Goal: Task Accomplishment & Management: Use online tool/utility

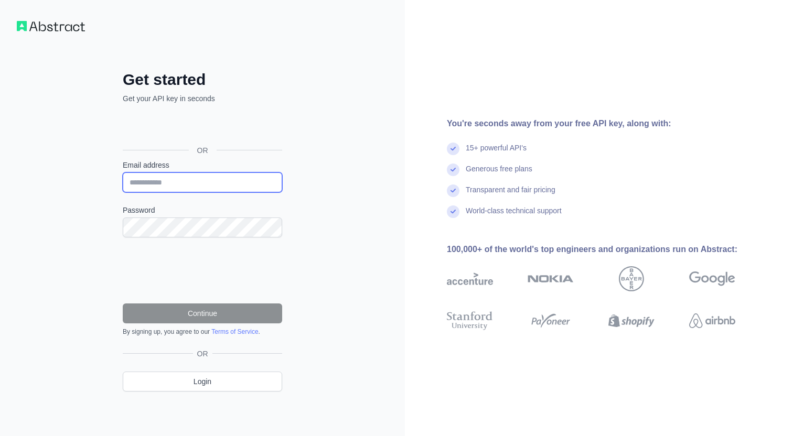
click at [222, 175] on input "Email address" at bounding box center [202, 182] width 159 height 20
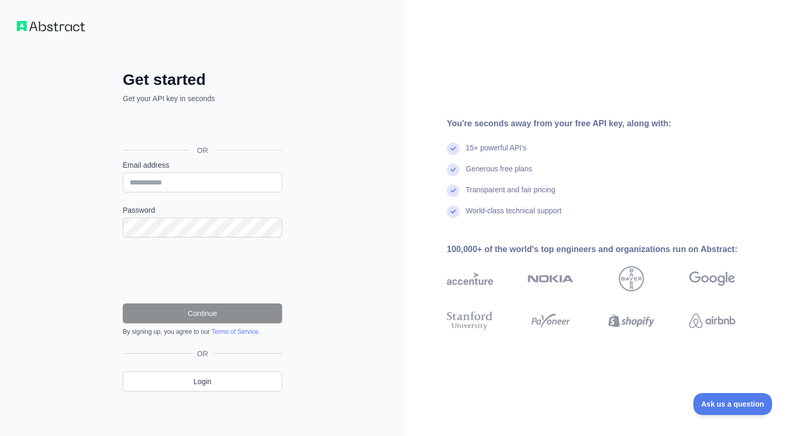
click at [340, 373] on div "Get started Get your API key in seconds OR Email address Password Continue By s…" at bounding box center [202, 218] width 405 height 436
click at [213, 174] on input "Email address" at bounding box center [202, 182] width 159 height 20
type input "**********"
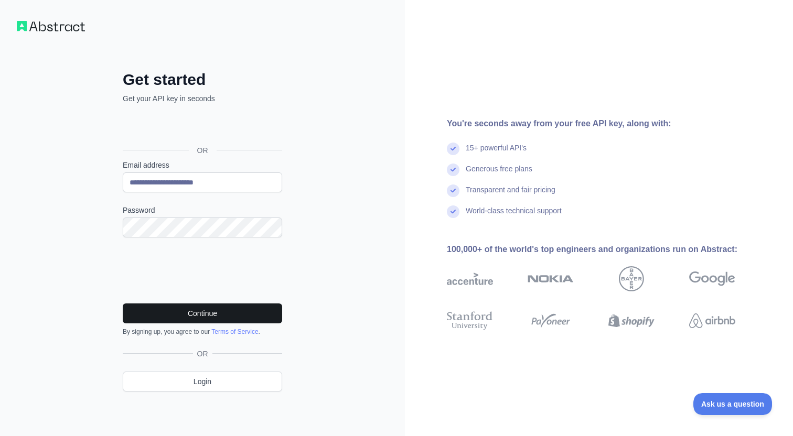
click at [182, 316] on button "Continue" at bounding box center [202, 314] width 159 height 20
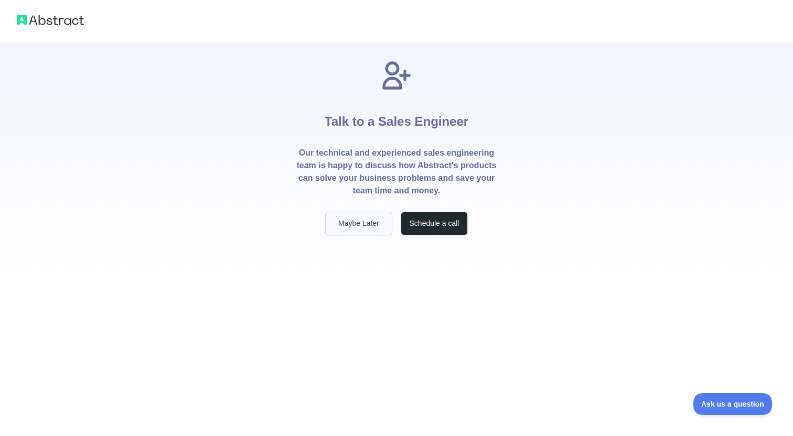
click at [368, 231] on button "Maybe Later" at bounding box center [358, 224] width 67 height 24
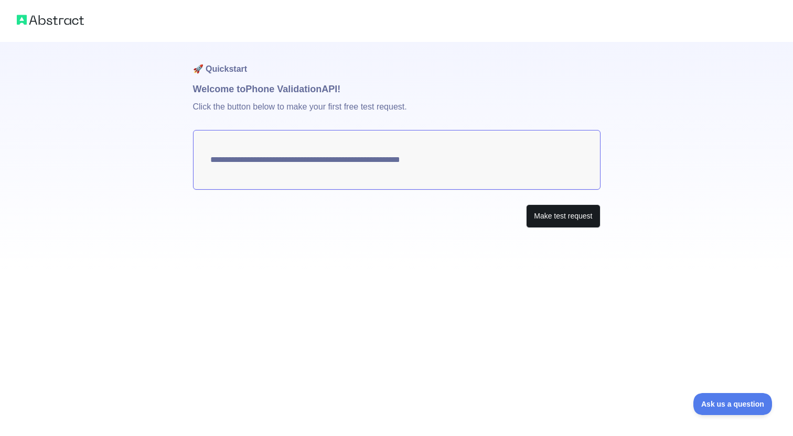
click at [567, 217] on button "Make test request" at bounding box center [563, 216] width 74 height 24
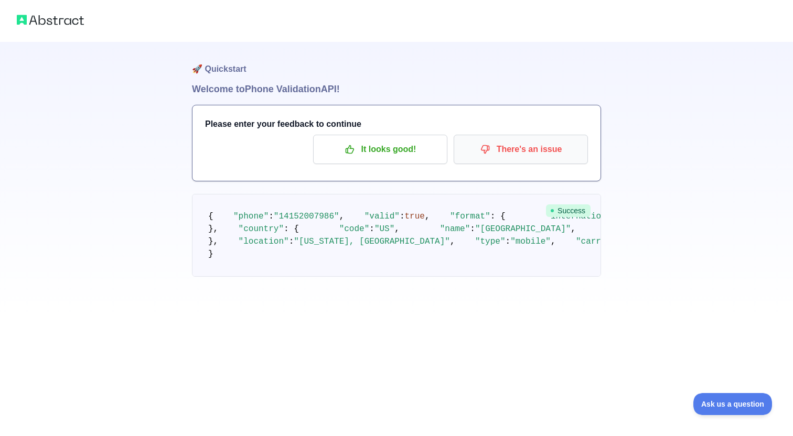
click at [529, 143] on p "There's an issue" at bounding box center [520, 149] width 118 height 18
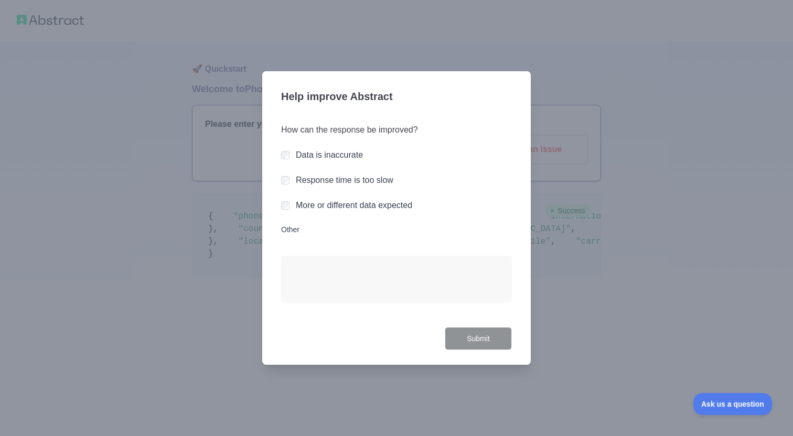
click at [337, 147] on div "How can the response be improved? Data is inaccurate Response time is too slow …" at bounding box center [396, 219] width 231 height 216
click at [382, 202] on label "More or different data expected" at bounding box center [354, 205] width 116 height 9
click at [460, 340] on button "Submit" at bounding box center [478, 339] width 67 height 24
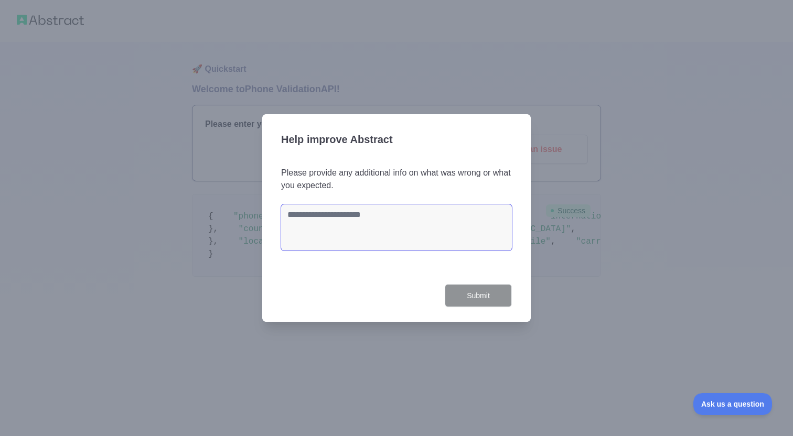
click at [419, 230] on textarea at bounding box center [396, 227] width 231 height 46
type textarea "****"
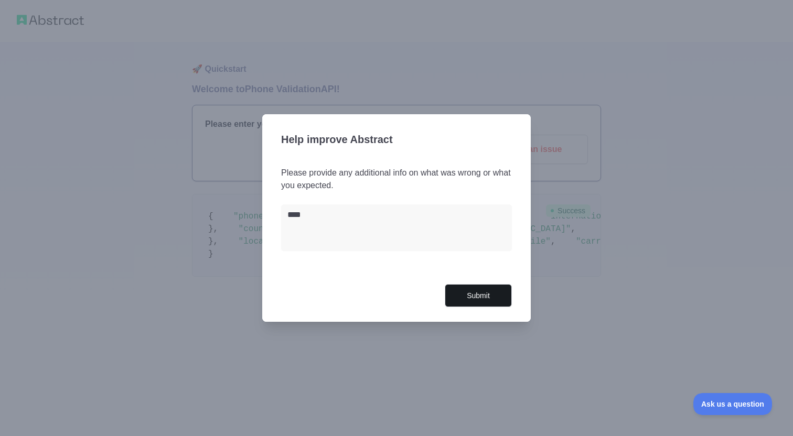
click at [475, 304] on button "Submit" at bounding box center [478, 296] width 67 height 24
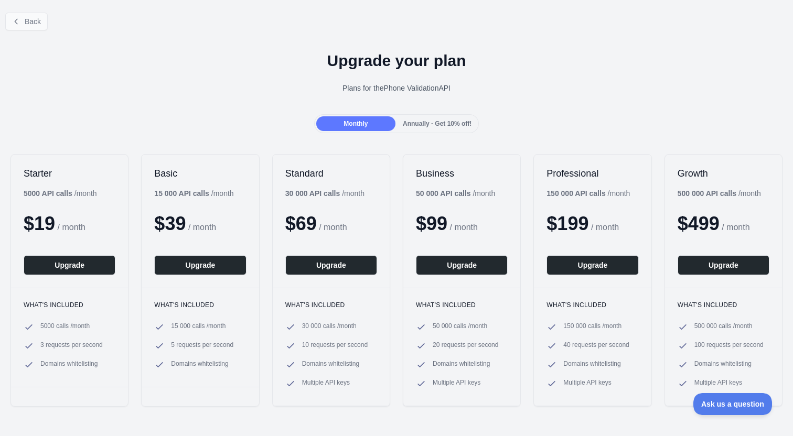
click at [35, 25] on span "Back" at bounding box center [33, 21] width 16 height 8
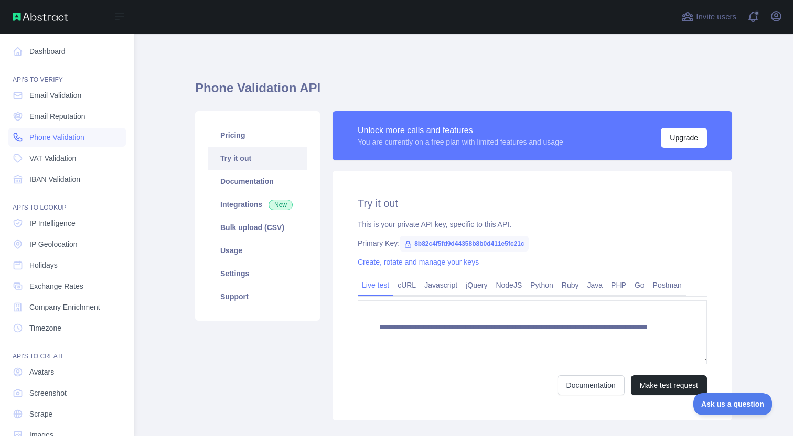
click at [69, 138] on span "Phone Validation" at bounding box center [56, 137] width 55 height 10
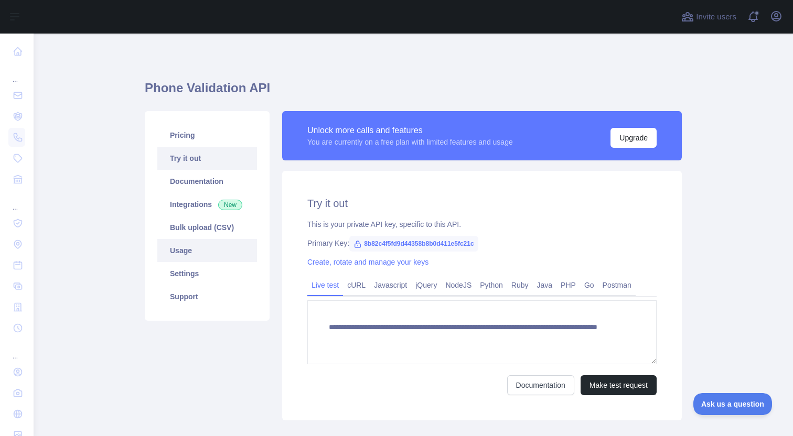
click at [221, 257] on link "Usage" at bounding box center [207, 250] width 100 height 23
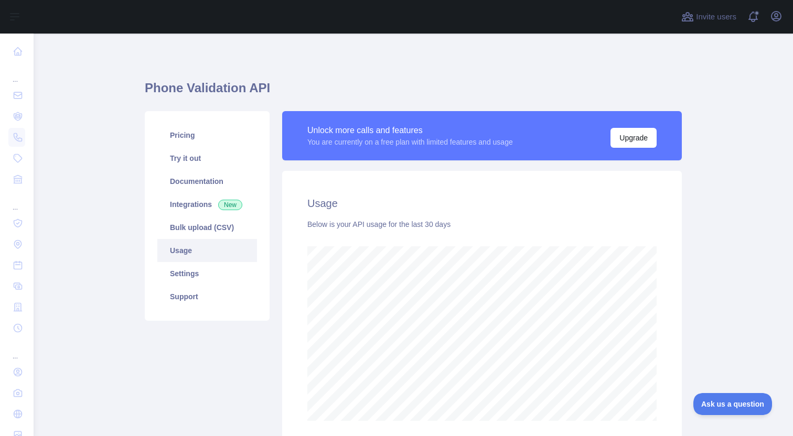
scroll to position [403, 759]
click at [222, 273] on link "Settings" at bounding box center [207, 273] width 100 height 23
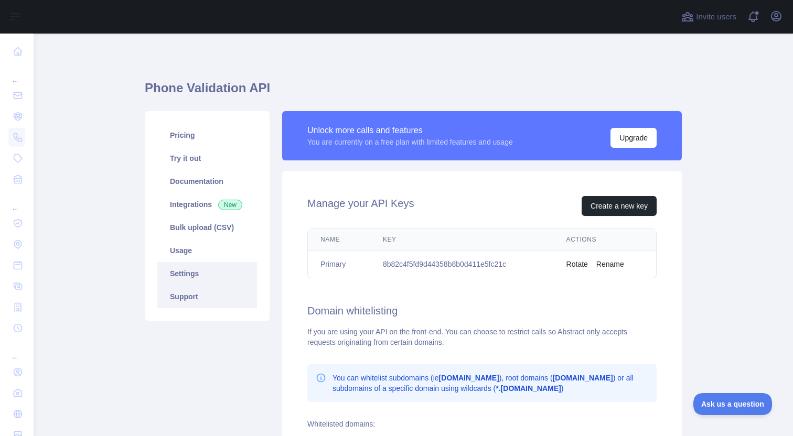
click at [229, 297] on link "Support" at bounding box center [207, 296] width 100 height 23
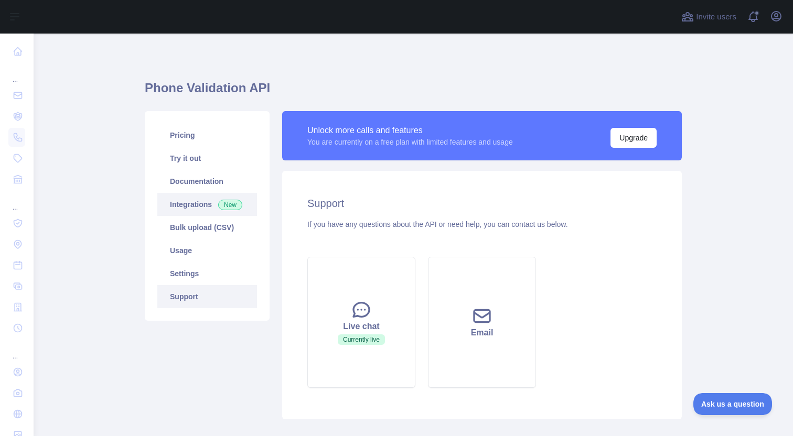
click at [229, 204] on span "New" at bounding box center [230, 205] width 24 height 10
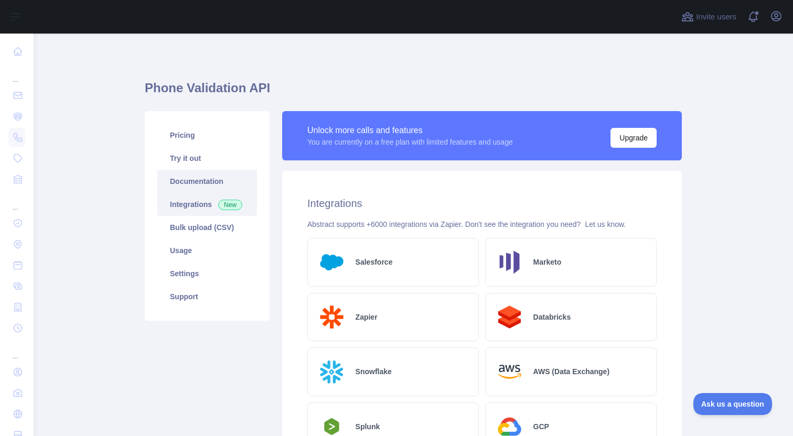
click at [231, 186] on link "Documentation" at bounding box center [207, 181] width 100 height 23
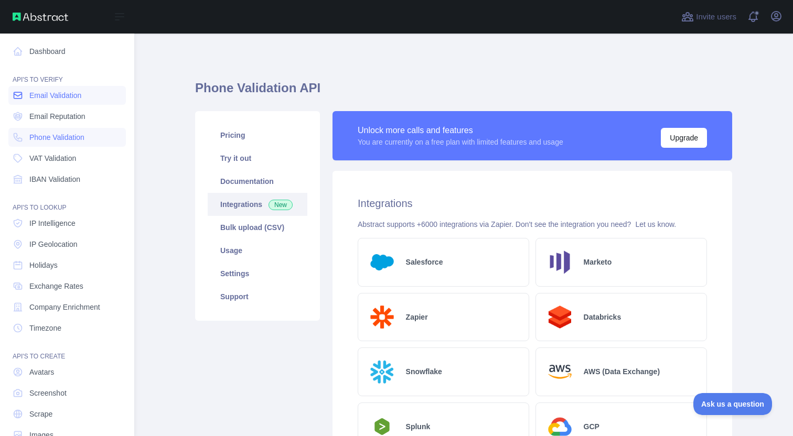
click at [65, 96] on span "Email Validation" at bounding box center [55, 95] width 52 height 10
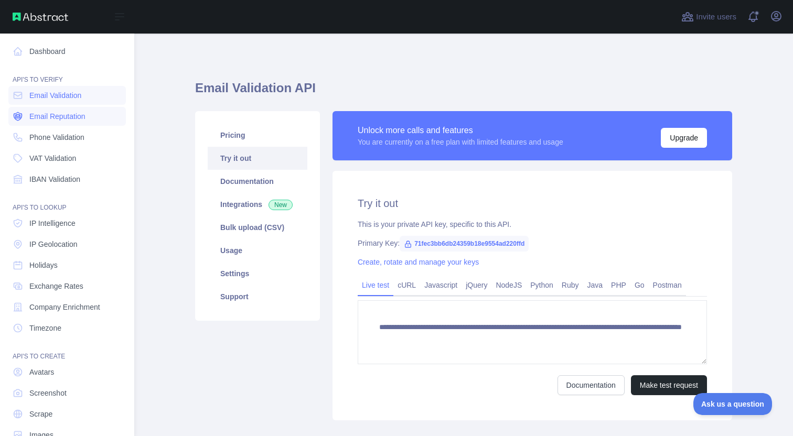
click at [64, 114] on span "Email Reputation" at bounding box center [57, 116] width 56 height 10
click at [64, 134] on span "Phone Validation" at bounding box center [56, 137] width 55 height 10
